Goal: Task Accomplishment & Management: Manage account settings

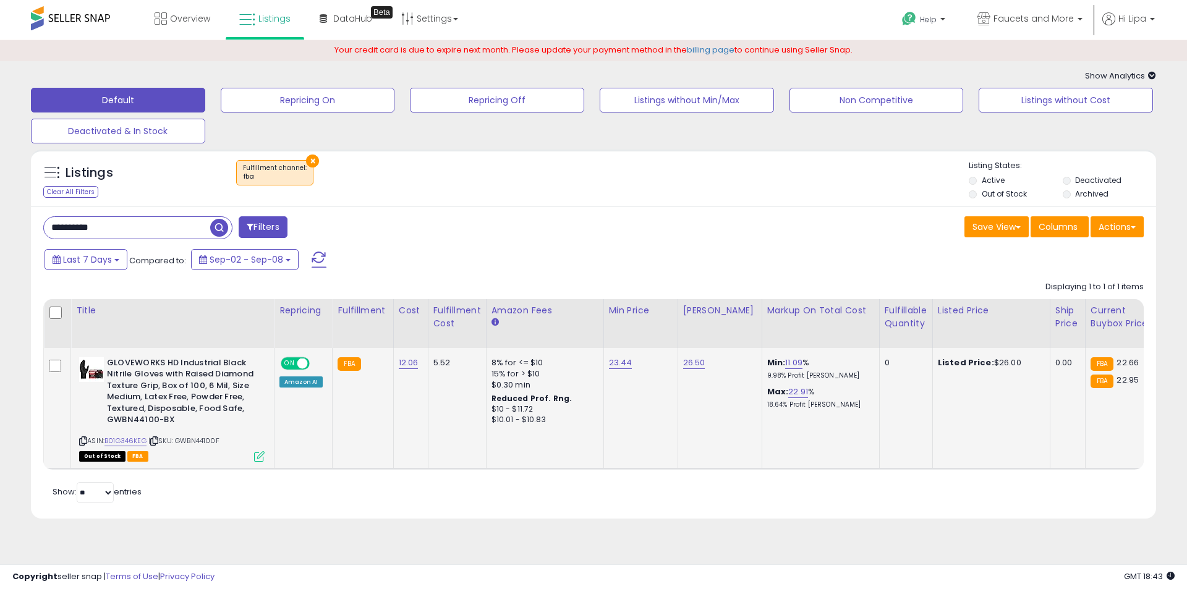
click at [262, 453] on icon at bounding box center [259, 456] width 11 height 11
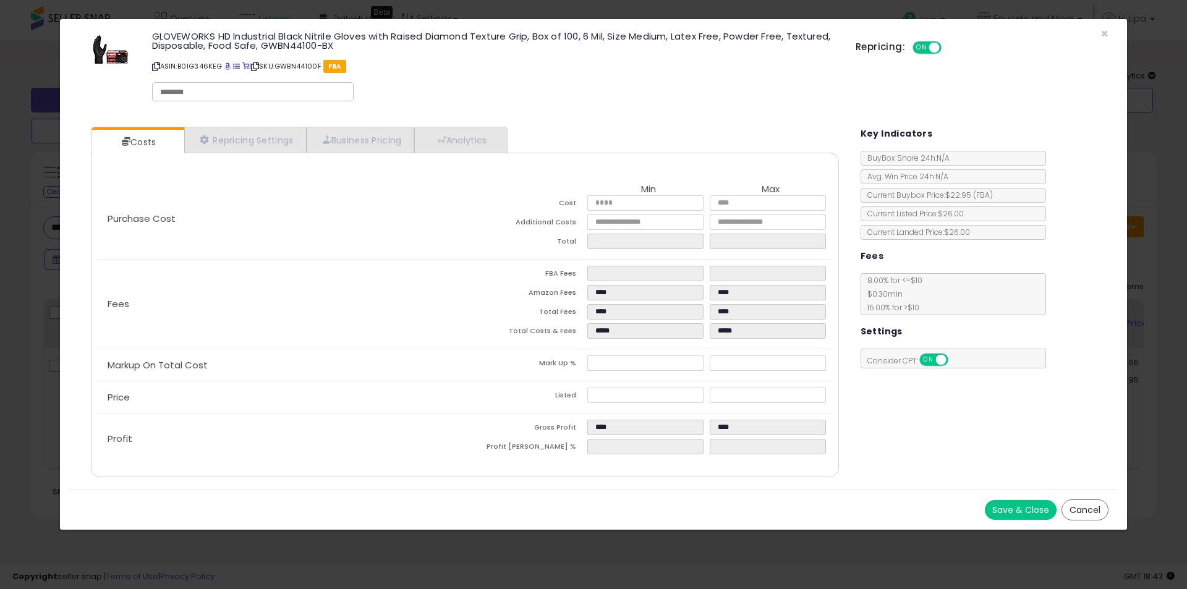
click at [1083, 507] on button "Cancel" at bounding box center [1084, 509] width 47 height 21
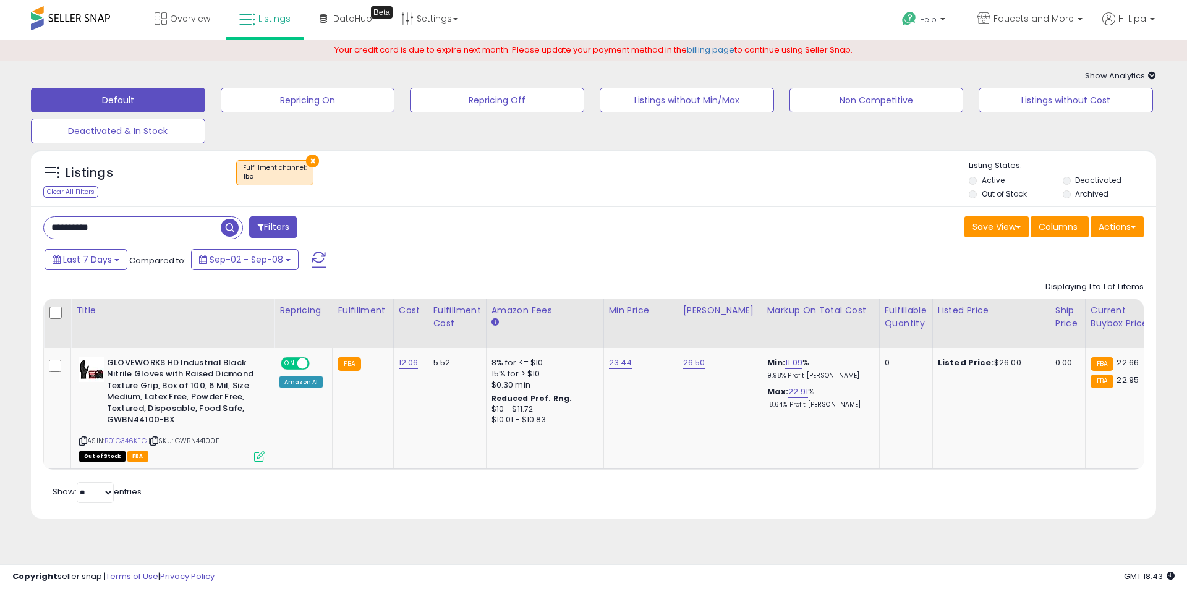
drag, startPoint x: 119, startPoint y: 224, endPoint x: 0, endPoint y: 225, distance: 119.3
click at [0, 225] on div "**********" at bounding box center [593, 302] width 1187 height 525
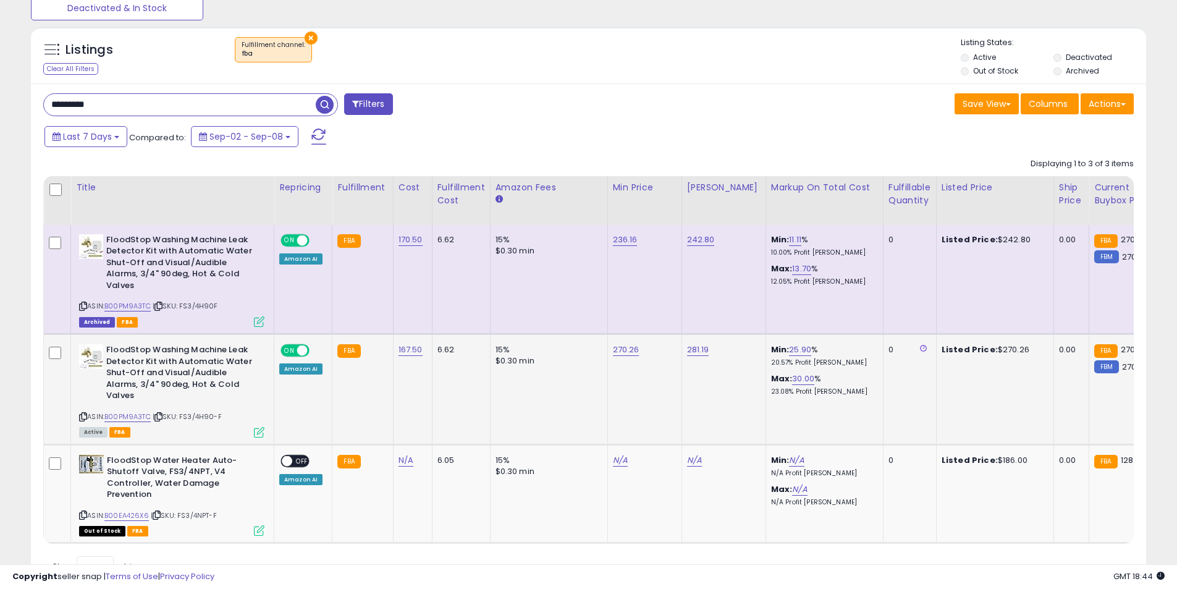
scroll to position [124, 0]
click at [259, 321] on icon at bounding box center [259, 321] width 11 height 11
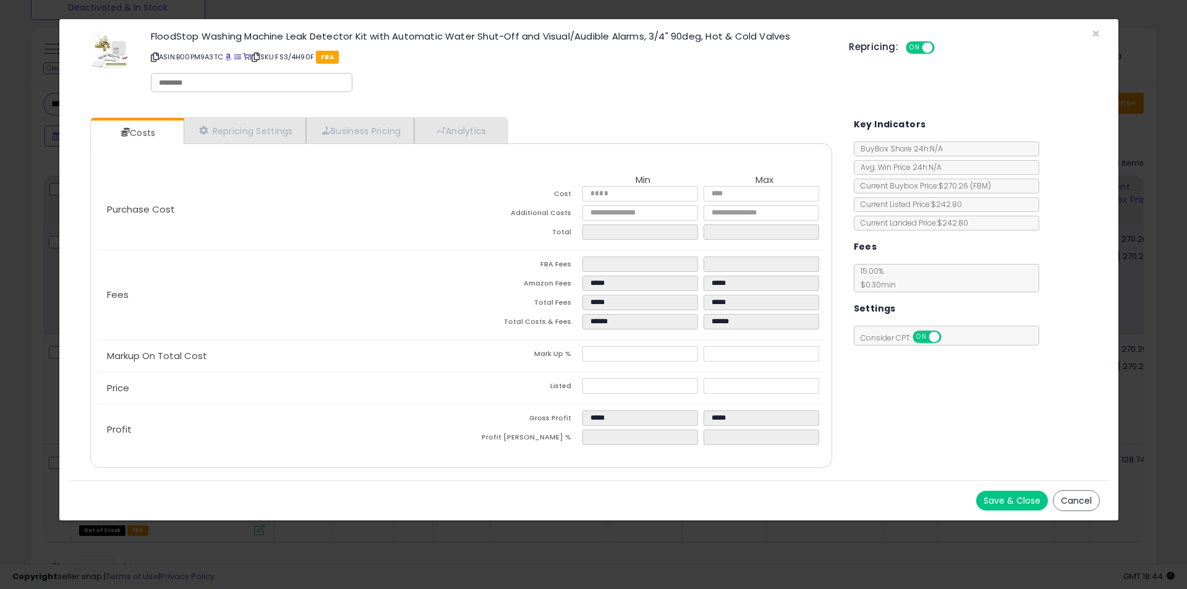
click at [1075, 505] on button "Cancel" at bounding box center [1076, 500] width 47 height 21
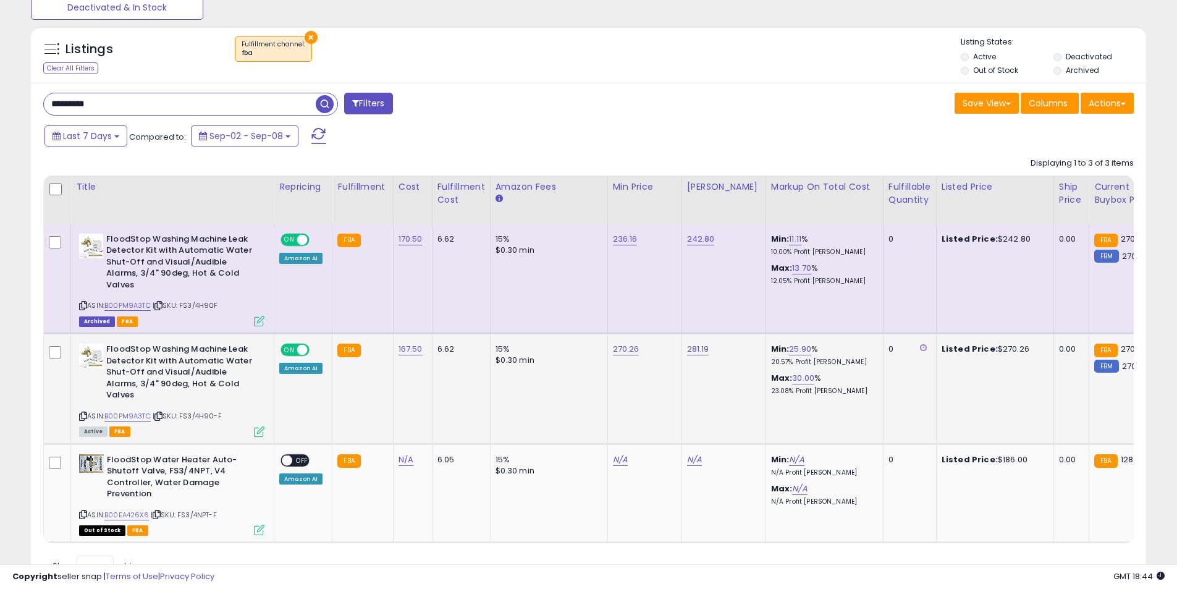
click at [258, 433] on icon at bounding box center [259, 431] width 11 height 11
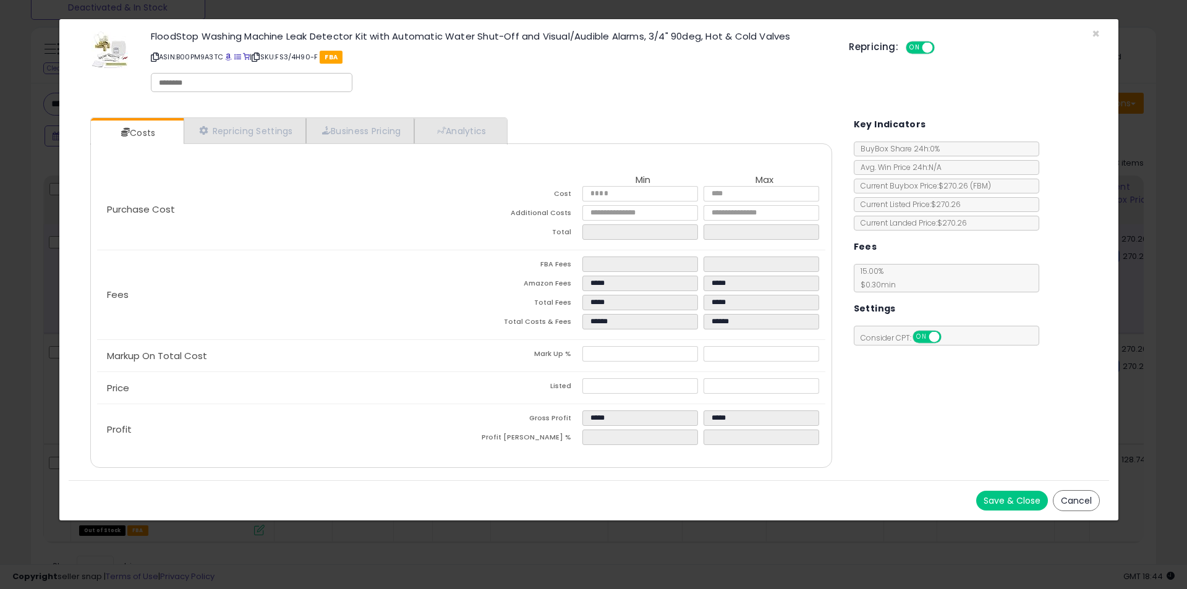
click at [1076, 496] on button "Cancel" at bounding box center [1076, 500] width 47 height 21
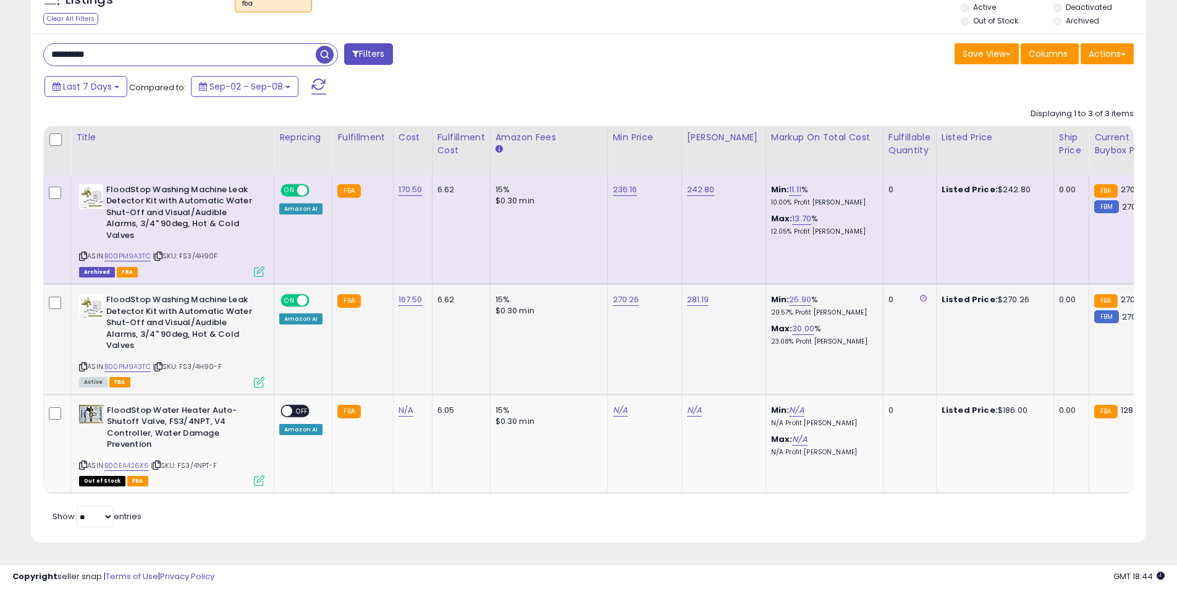
scroll to position [0, 0]
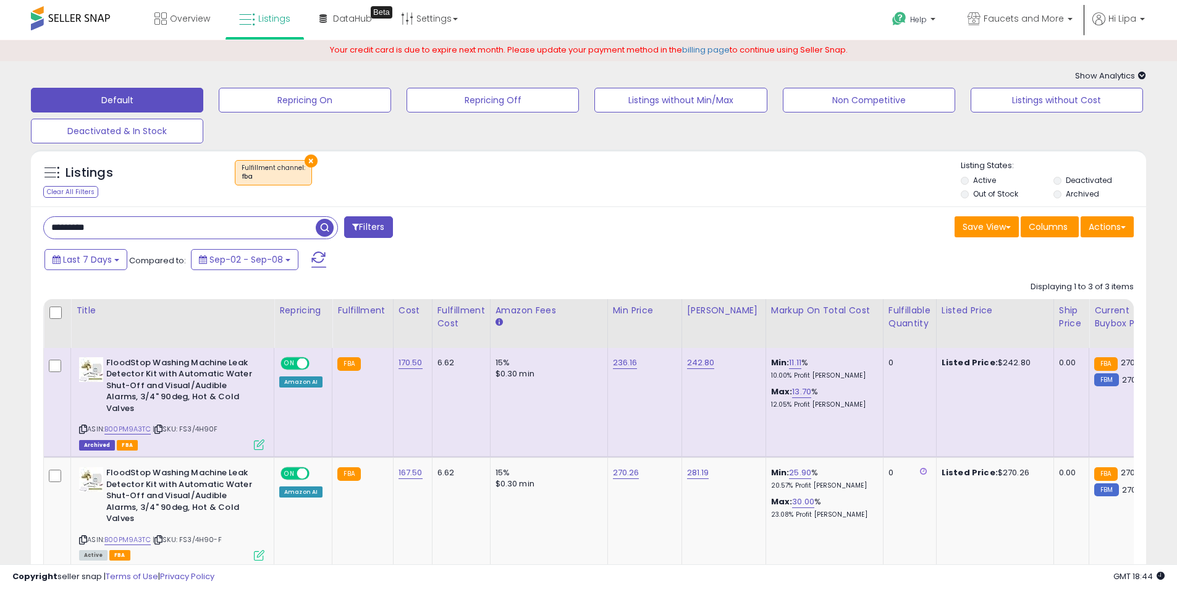
drag, startPoint x: 108, startPoint y: 225, endPoint x: 18, endPoint y: 227, distance: 90.3
click at [21, 227] on div "**********" at bounding box center [588, 392] width 1165 height 679
type input "*****"
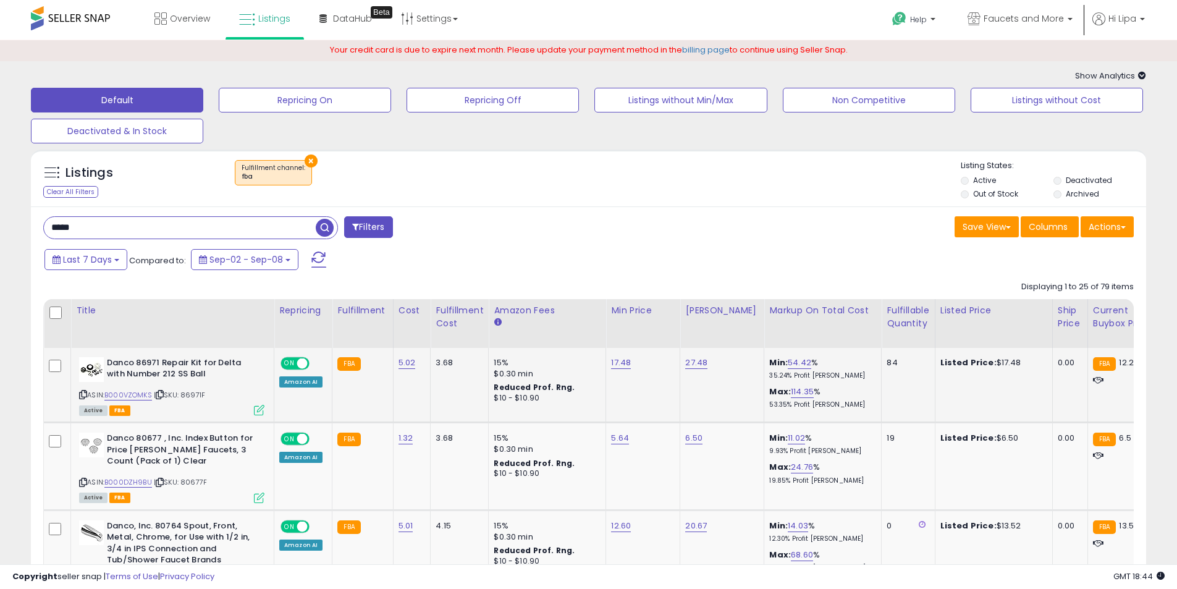
click at [257, 408] on icon at bounding box center [259, 410] width 11 height 11
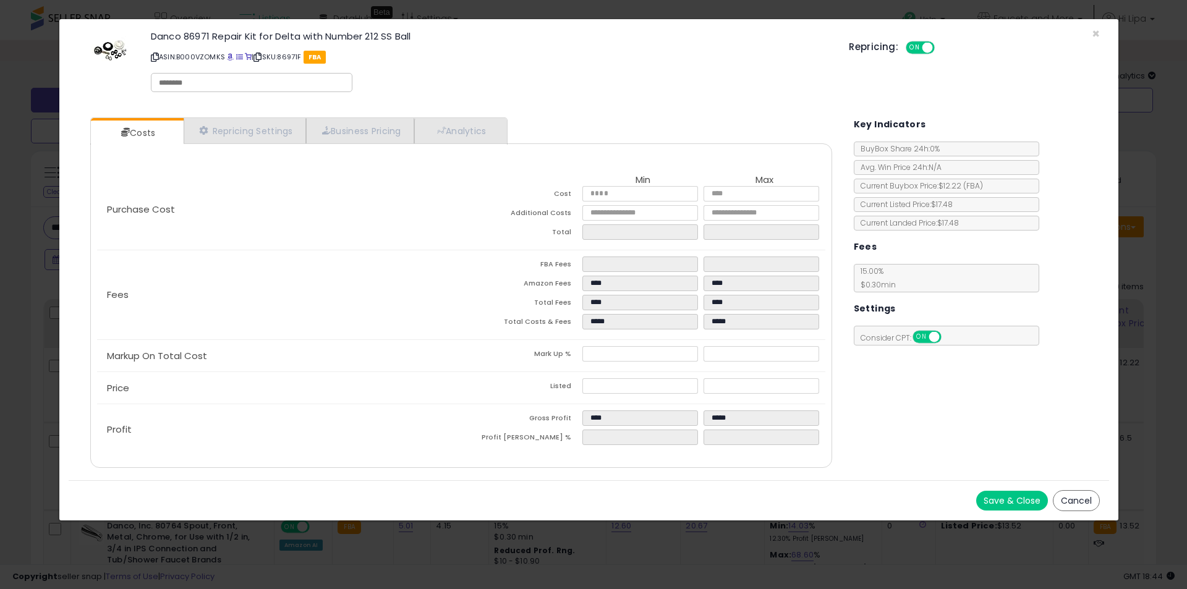
click at [1085, 499] on button "Cancel" at bounding box center [1076, 500] width 47 height 21
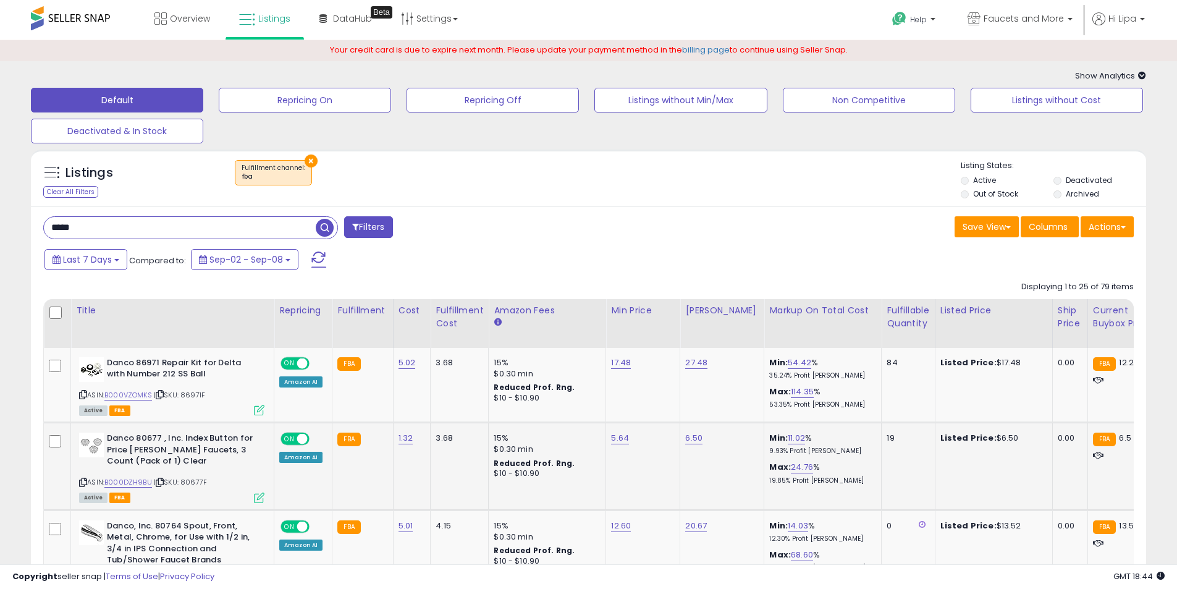
click at [258, 498] on icon at bounding box center [259, 498] width 11 height 11
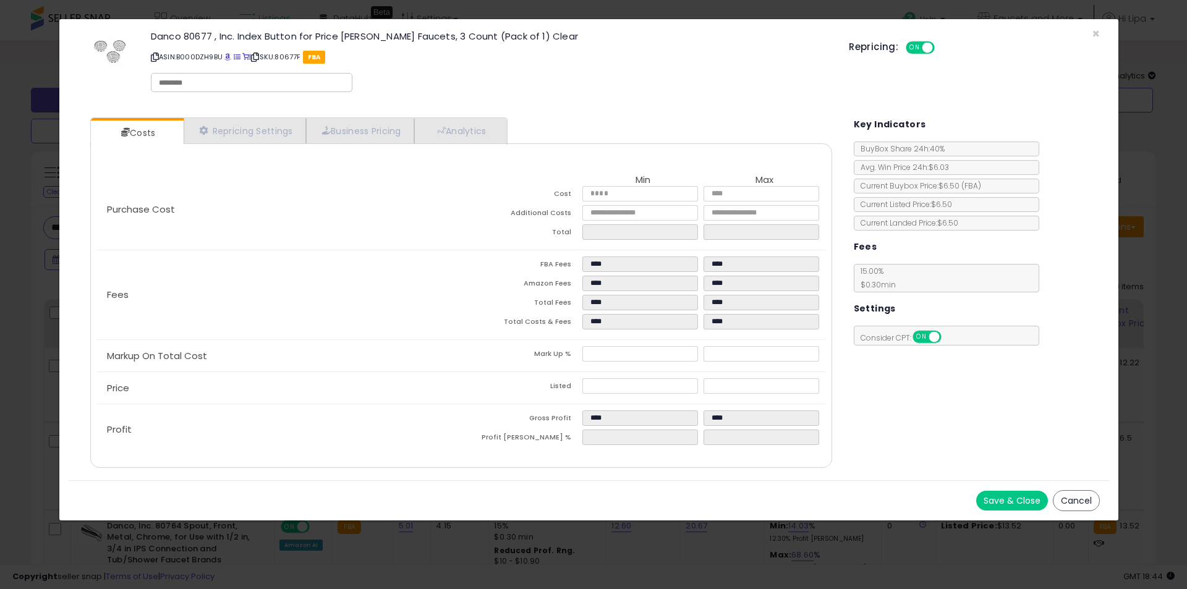
click at [1087, 498] on button "Cancel" at bounding box center [1076, 500] width 47 height 21
